Goal: Transaction & Acquisition: Purchase product/service

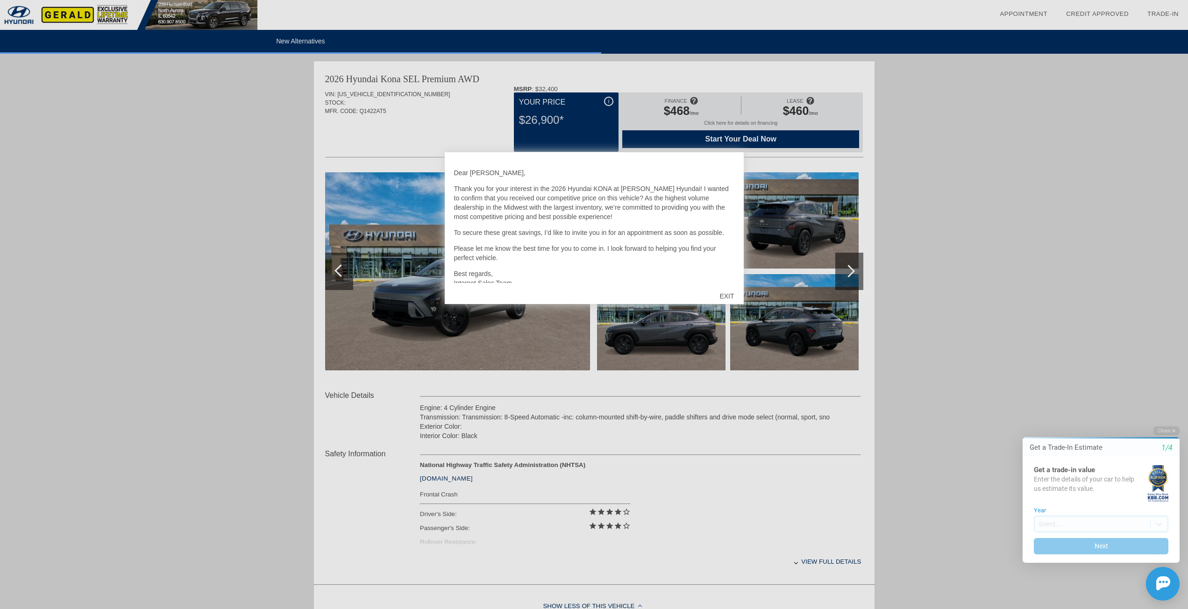
click at [726, 297] on div "EXIT" at bounding box center [726, 296] width 33 height 28
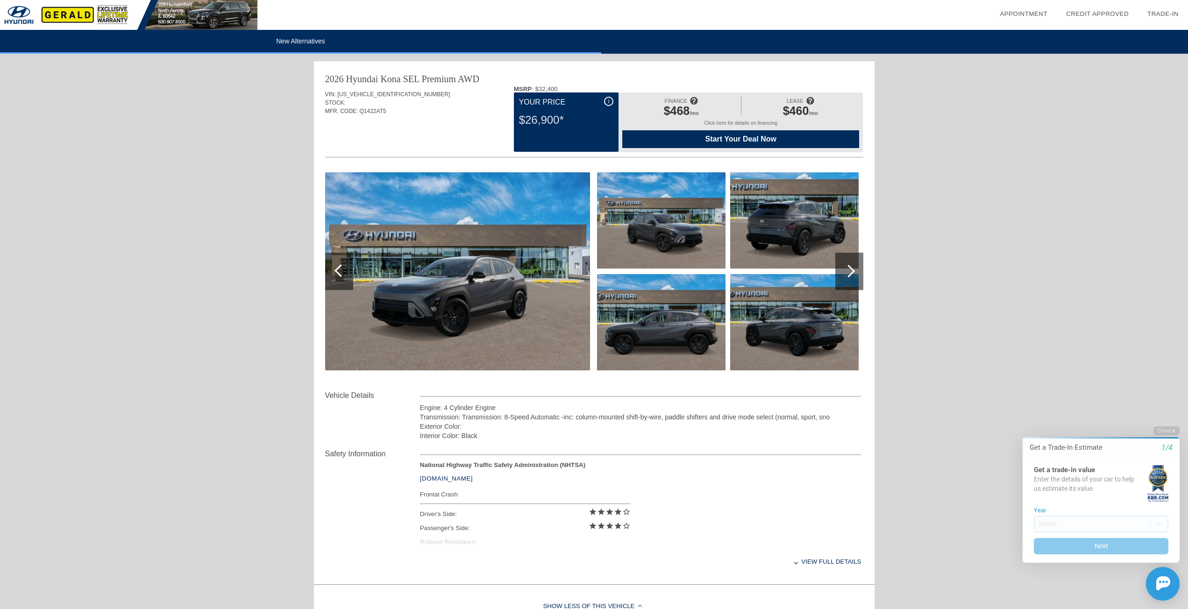
click at [855, 269] on div at bounding box center [849, 271] width 28 height 37
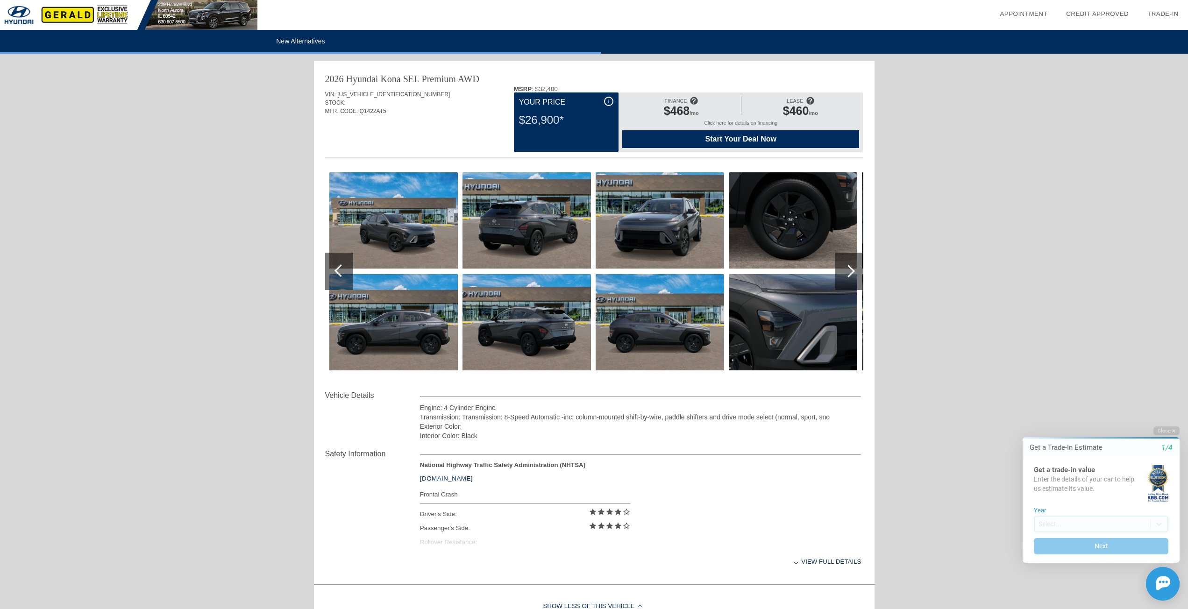
click at [855, 269] on div at bounding box center [849, 271] width 28 height 37
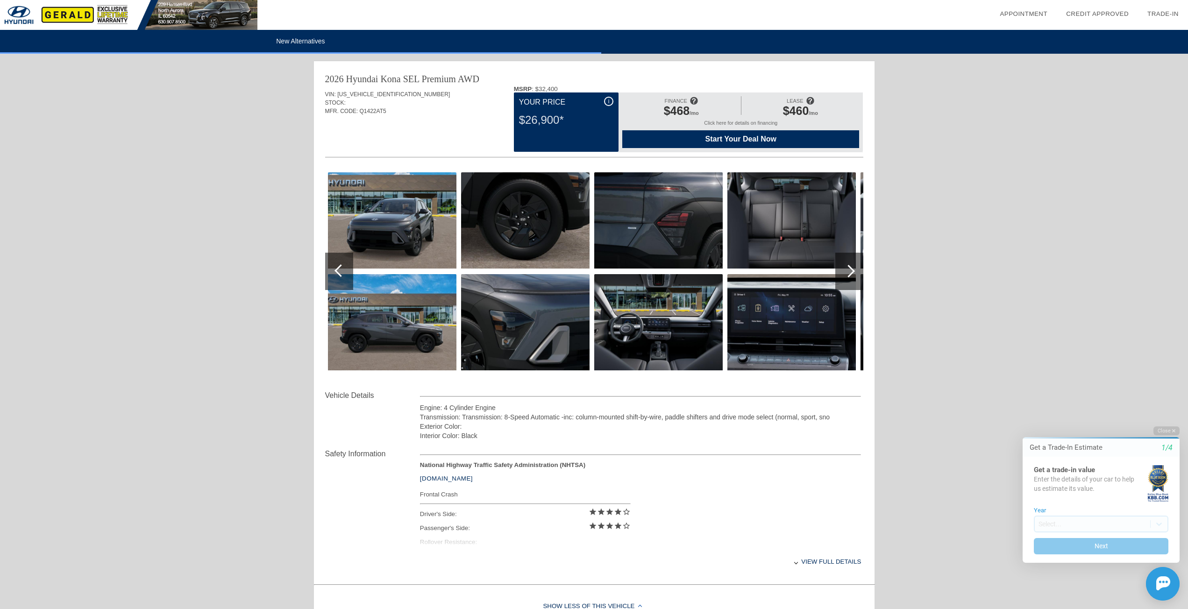
click at [855, 269] on div at bounding box center [849, 271] width 28 height 37
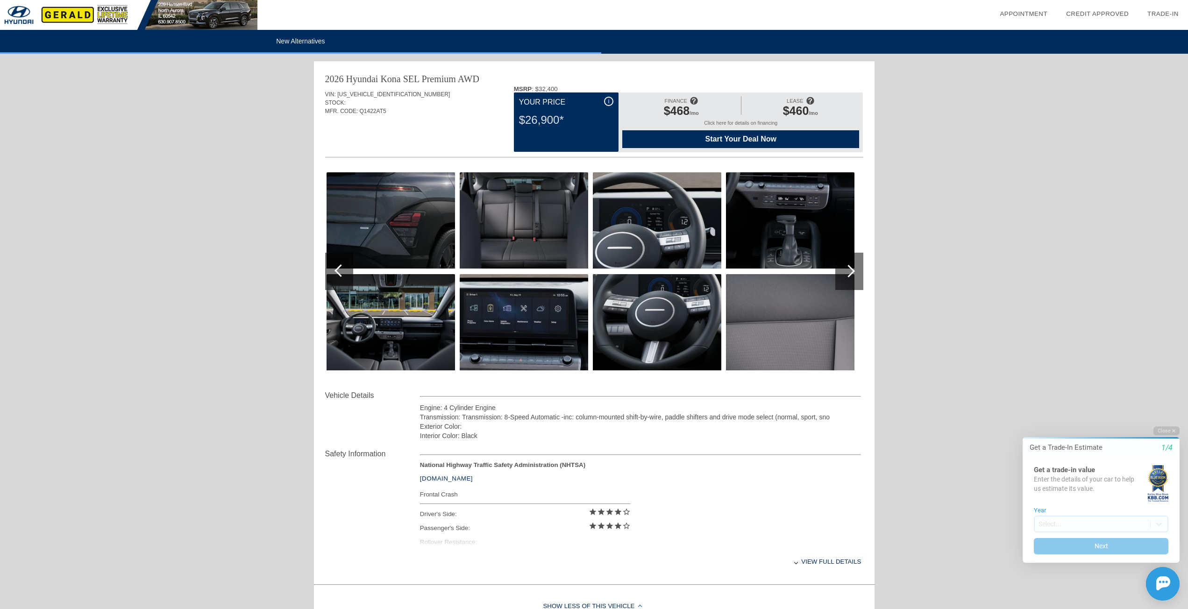
click at [855, 269] on div at bounding box center [849, 271] width 28 height 37
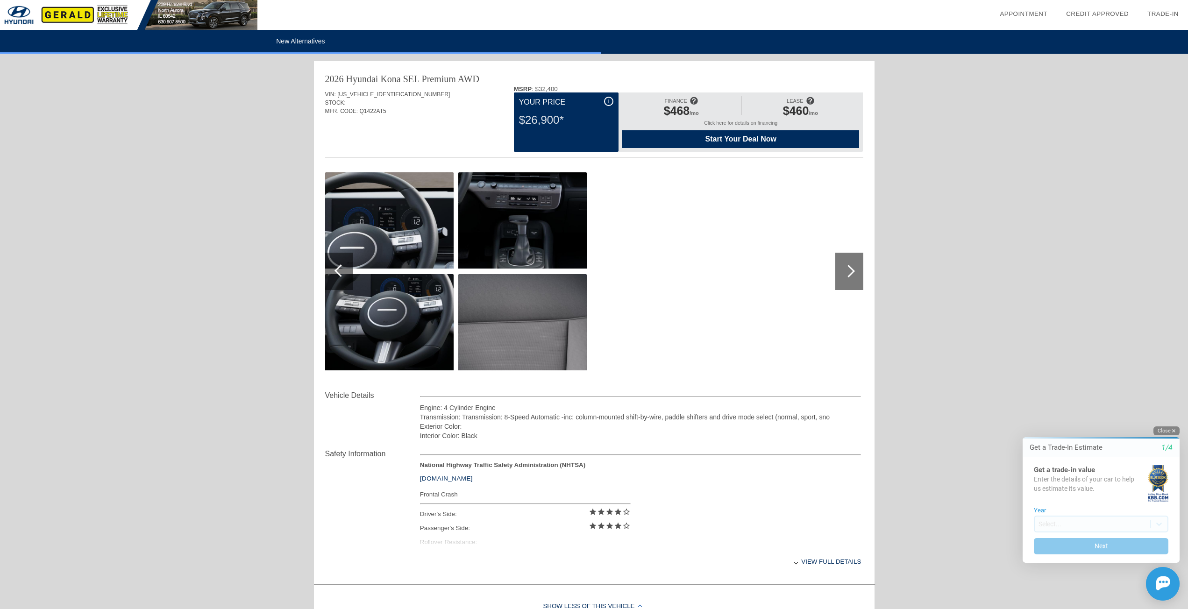
drag, startPoint x: 1167, startPoint y: 431, endPoint x: 1999, endPoint y: 734, distance: 885.9
click at [1167, 431] on button "Close" at bounding box center [1166, 430] width 26 height 9
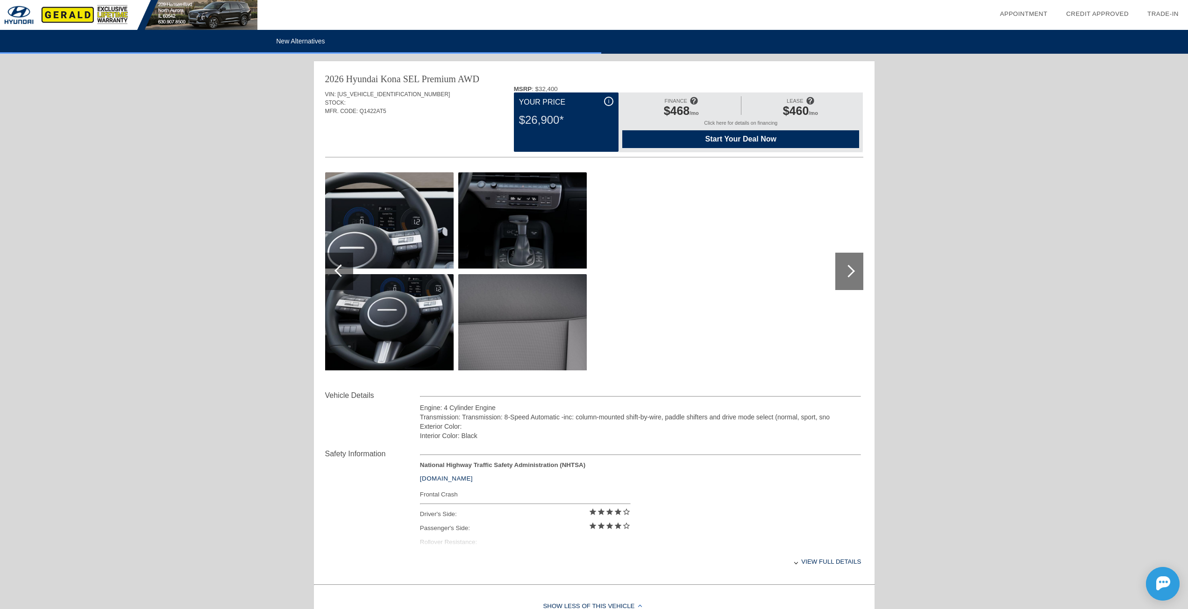
click at [605, 99] on div "i" at bounding box center [608, 101] width 9 height 9
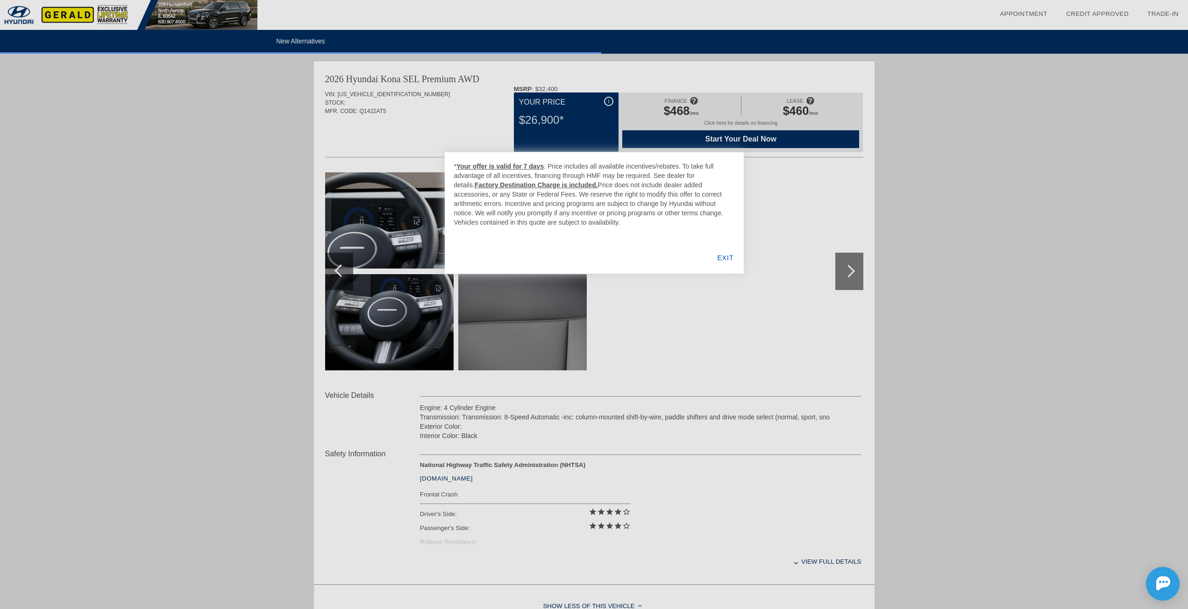
click at [727, 256] on div "EXIT" at bounding box center [725, 258] width 36 height 32
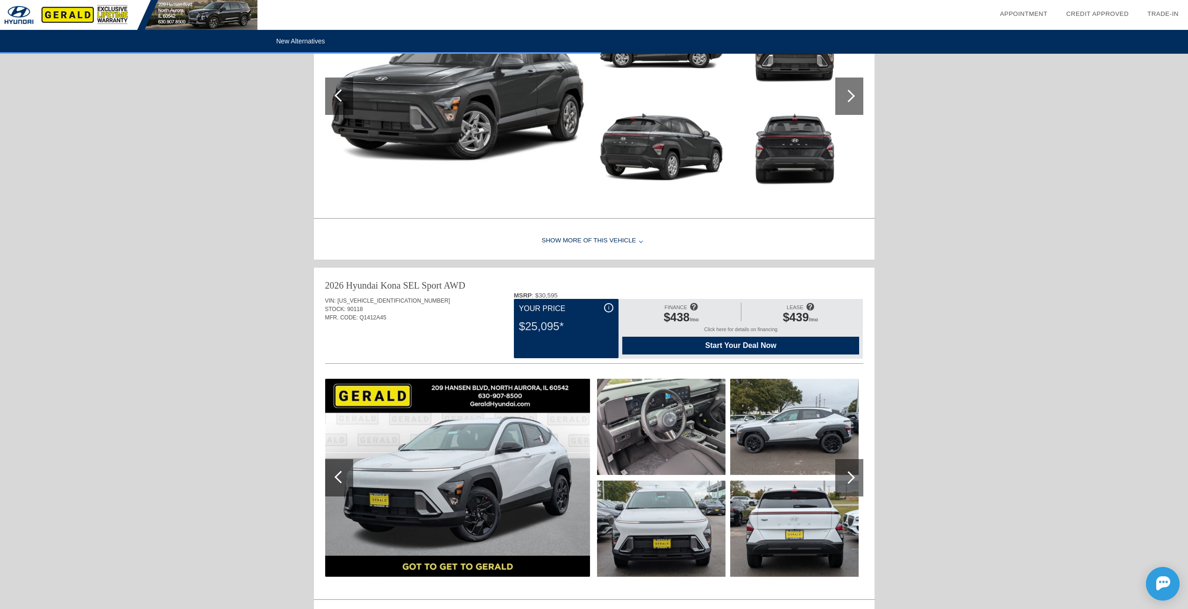
scroll to position [950, 0]
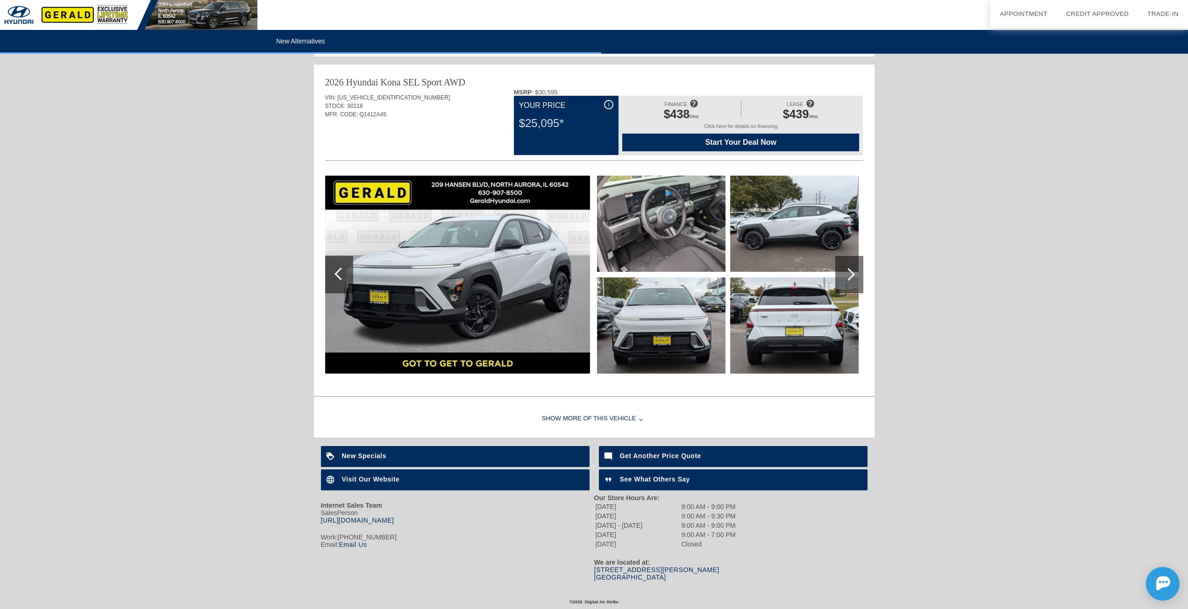
click at [581, 416] on div "Show More of this Vehicle" at bounding box center [594, 418] width 560 height 37
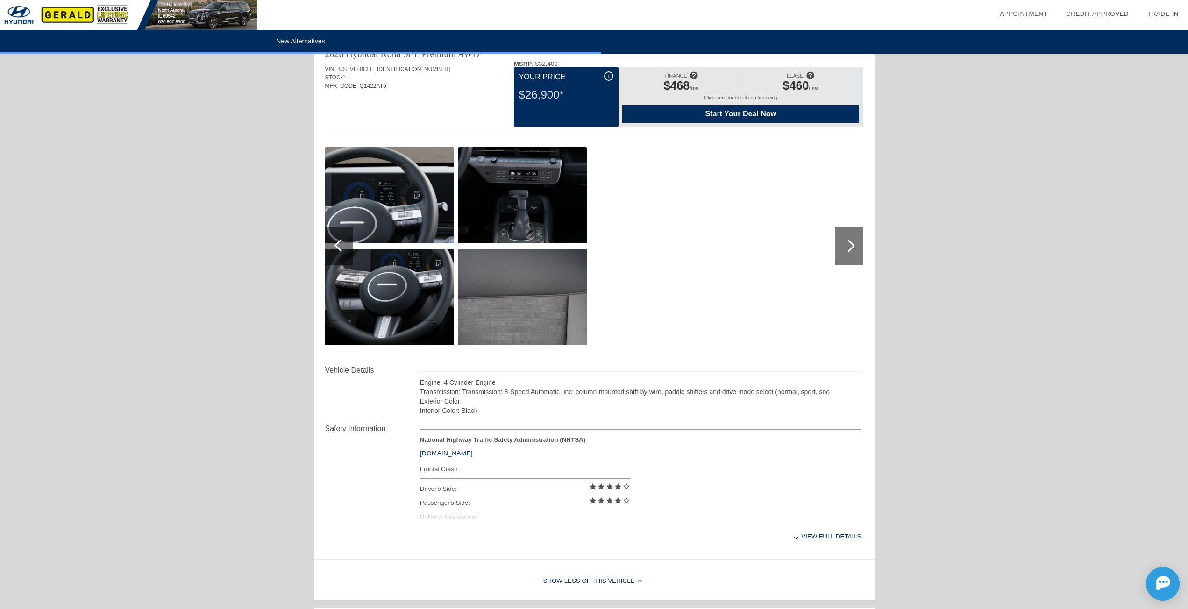
scroll to position [0, 0]
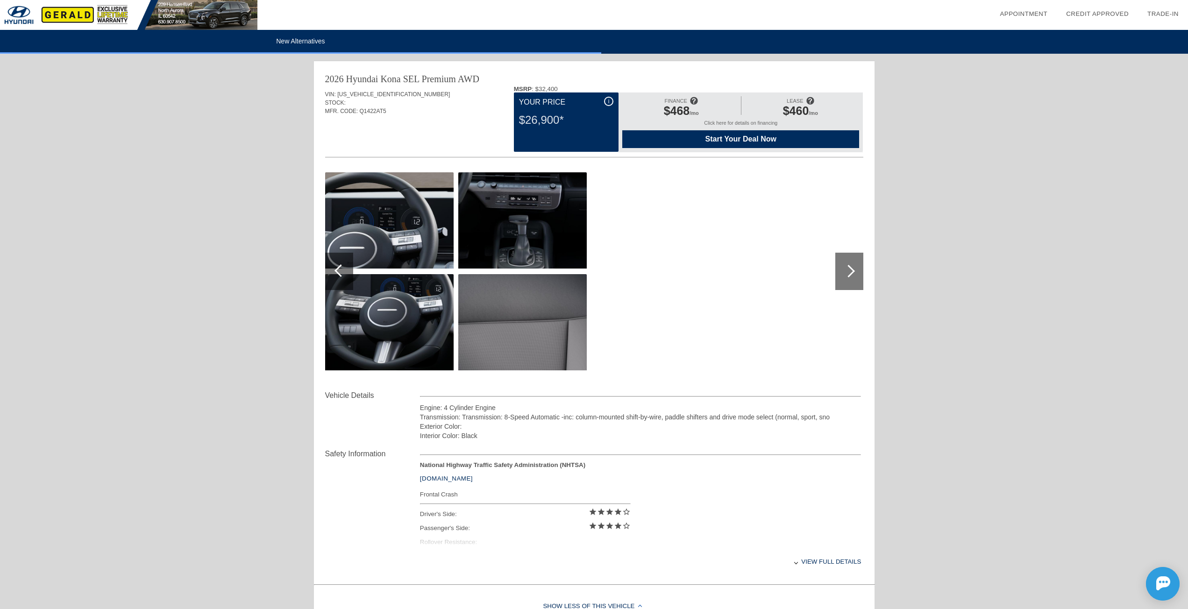
drag, startPoint x: 559, startPoint y: 120, endPoint x: 527, endPoint y: 123, distance: 32.3
click at [527, 123] on div "$26,900*" at bounding box center [566, 120] width 94 height 24
